Goal: Navigation & Orientation: Find specific page/section

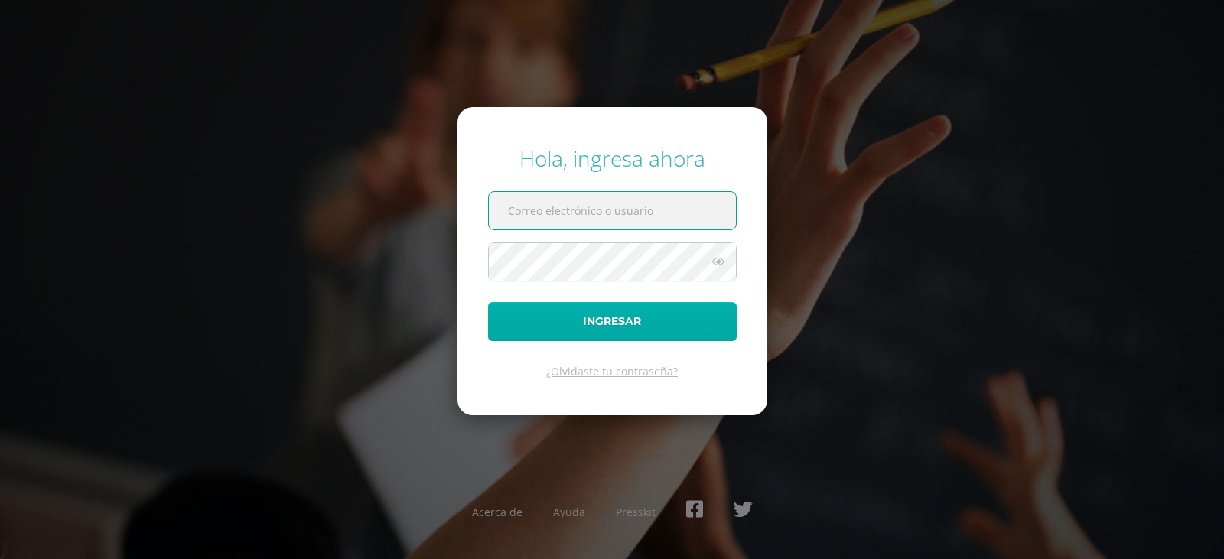
type input "[EMAIL_ADDRESS][DOMAIN_NAME]"
click at [594, 323] on button "Ingresar" at bounding box center [612, 321] width 249 height 39
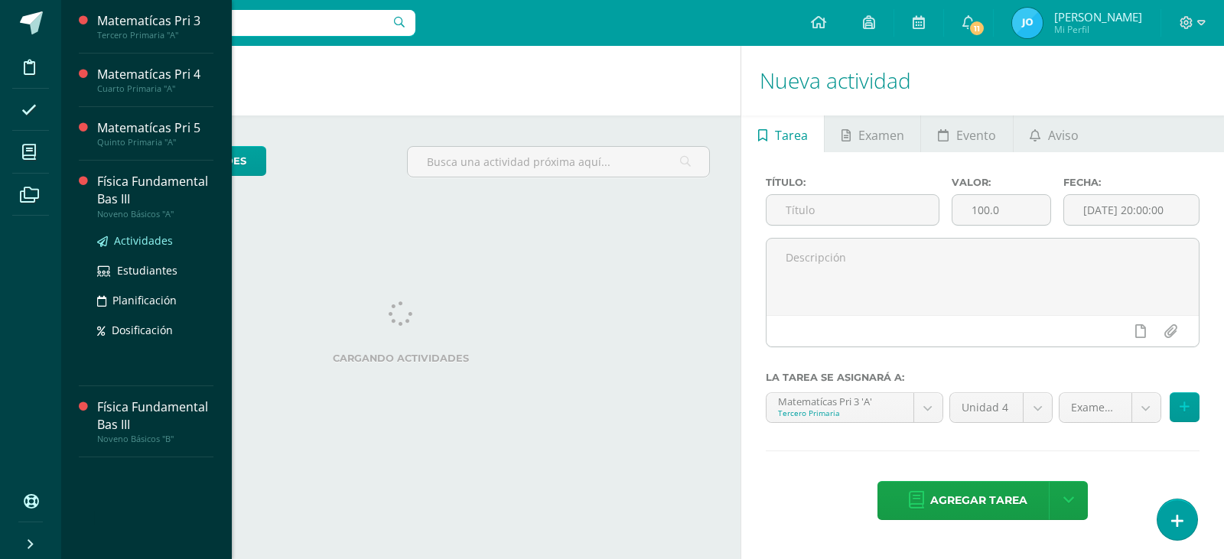
click at [157, 236] on span "Actividades" at bounding box center [143, 240] width 59 height 15
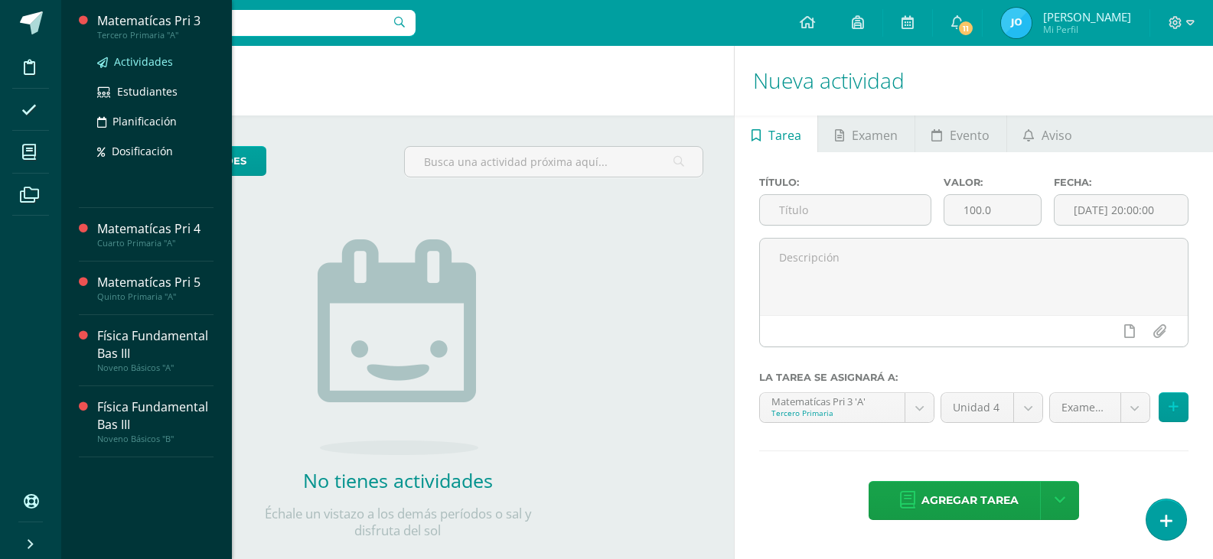
click at [141, 59] on span "Actividades" at bounding box center [143, 61] width 59 height 15
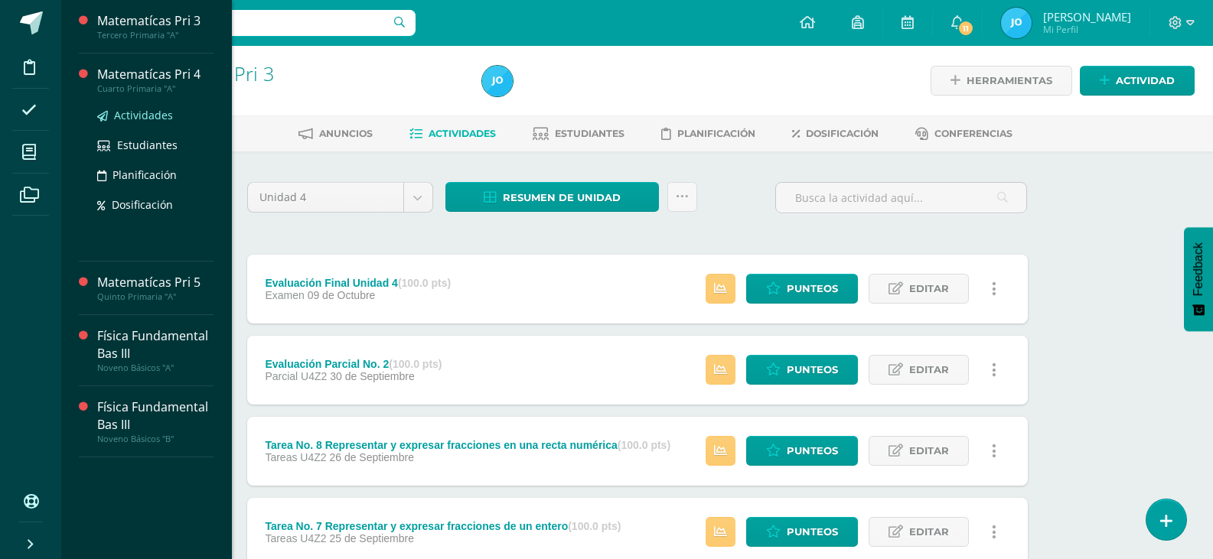
click at [144, 112] on span "Actividades" at bounding box center [143, 115] width 59 height 15
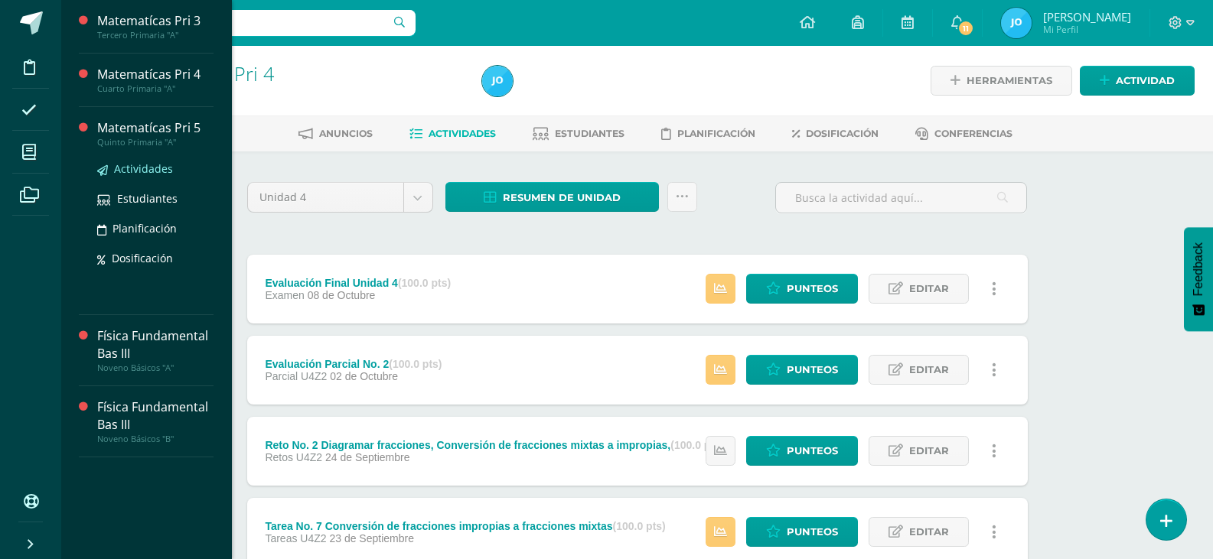
click at [137, 168] on span "Actividades" at bounding box center [143, 168] width 59 height 15
